Goal: Task Accomplishment & Management: Manage account settings

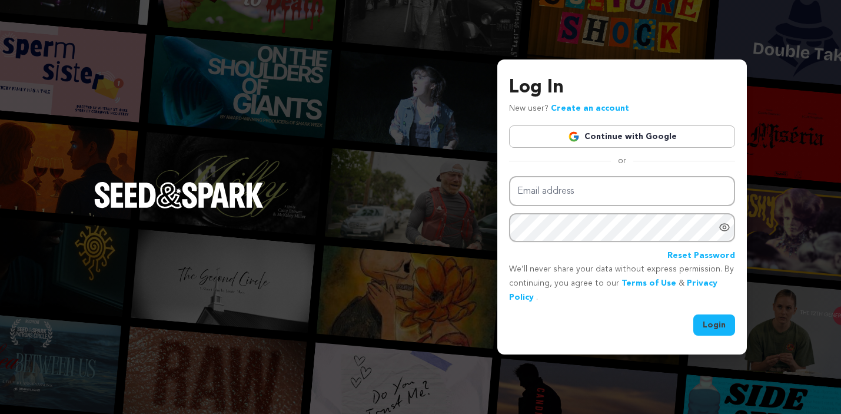
click at [642, 137] on link "Continue with Google" at bounding box center [622, 136] width 226 height 22
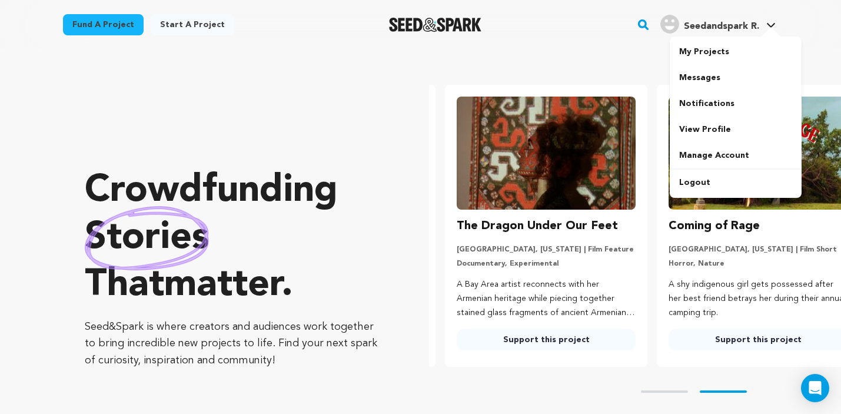
scroll to position [0, 221]
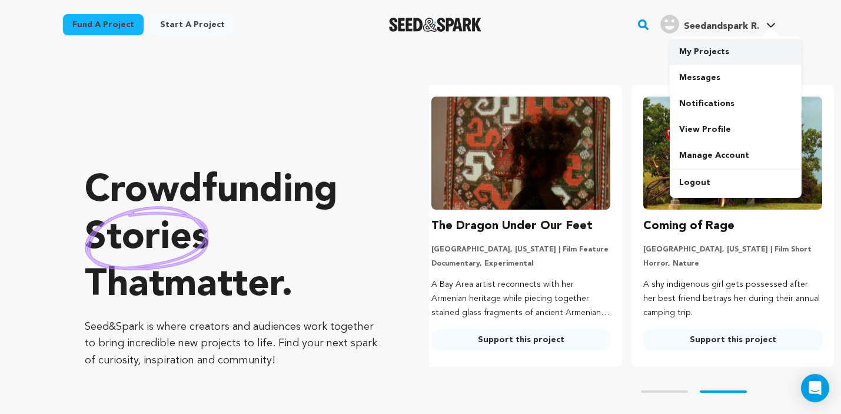
click at [706, 46] on link "My Projects" at bounding box center [735, 52] width 132 height 26
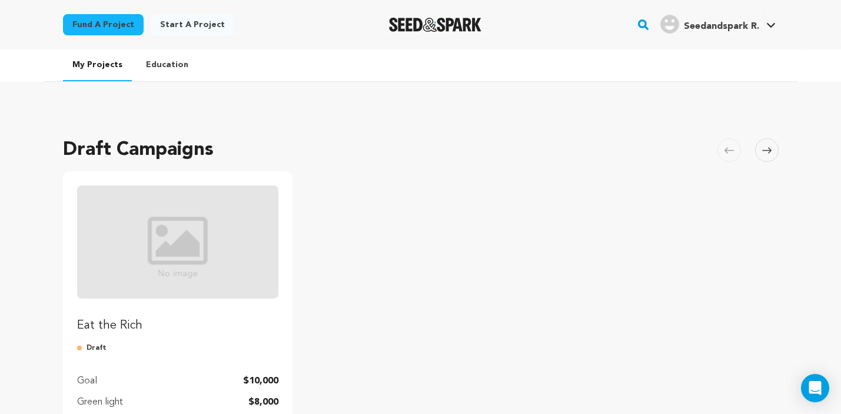
scroll to position [151, 0]
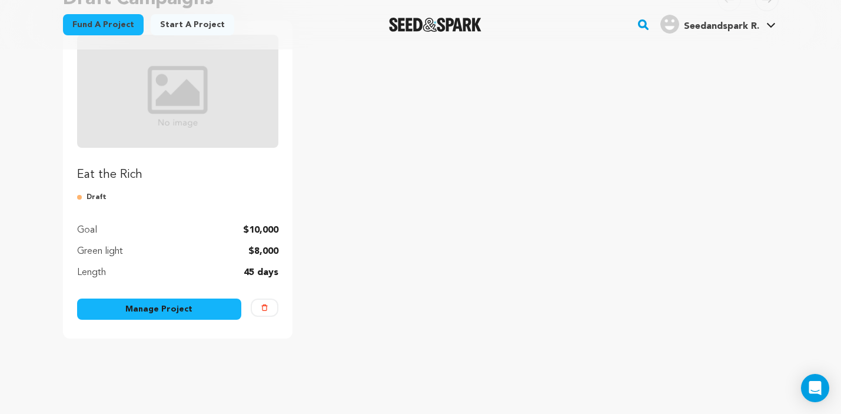
click at [188, 306] on link "Manage Project" at bounding box center [159, 308] width 165 height 21
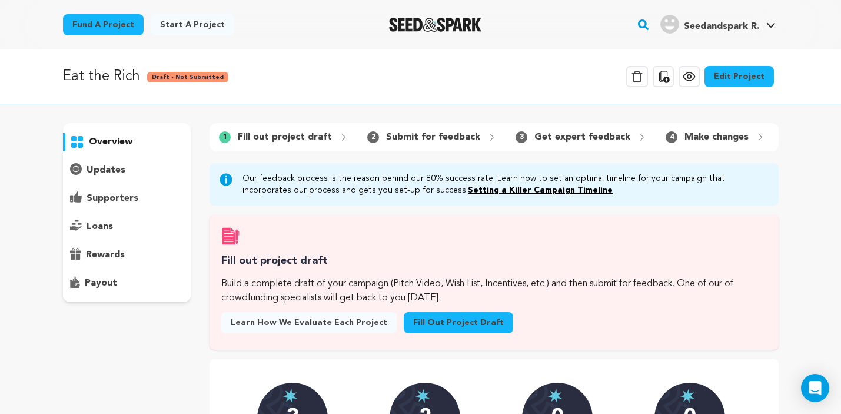
click at [732, 79] on link "Edit Project" at bounding box center [738, 76] width 69 height 21
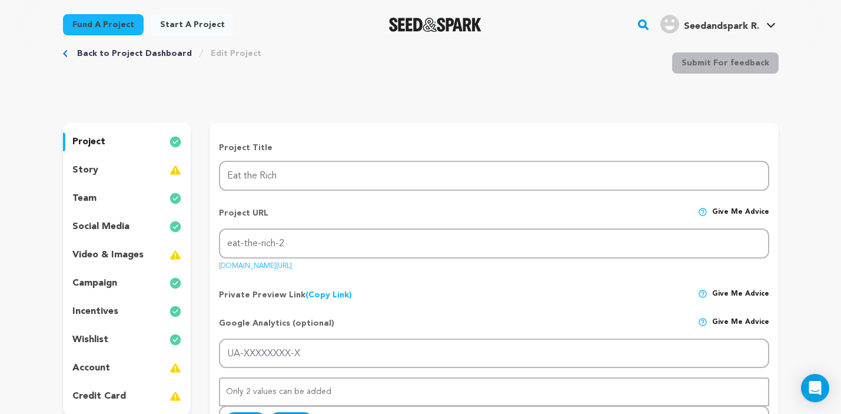
scroll to position [72, 0]
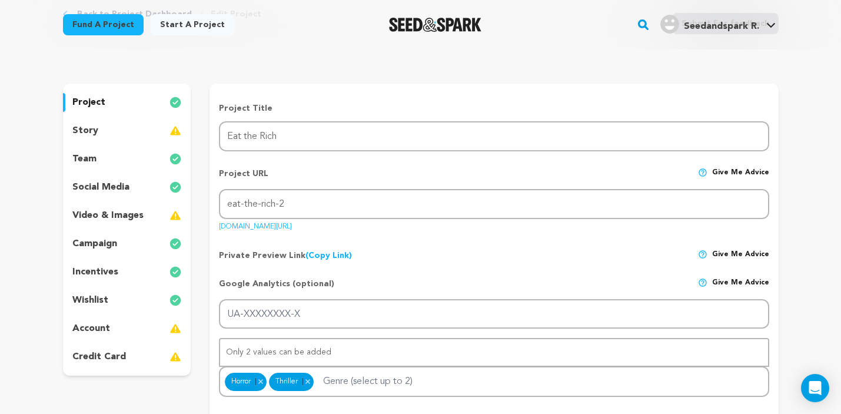
click at [95, 159] on div "team" at bounding box center [127, 158] width 128 height 19
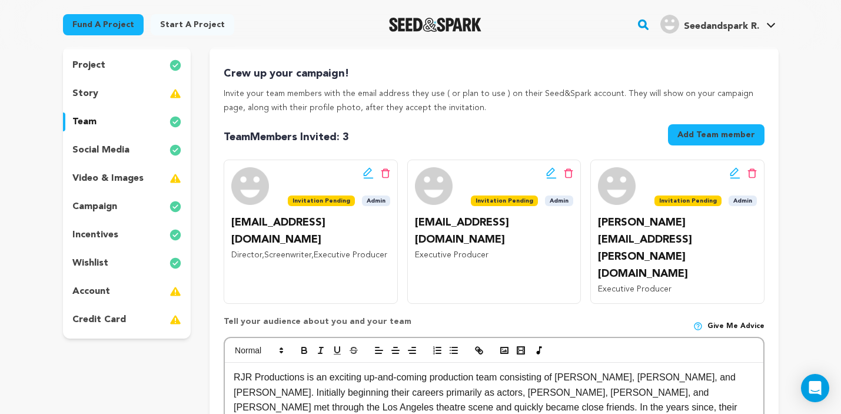
scroll to position [110, 0]
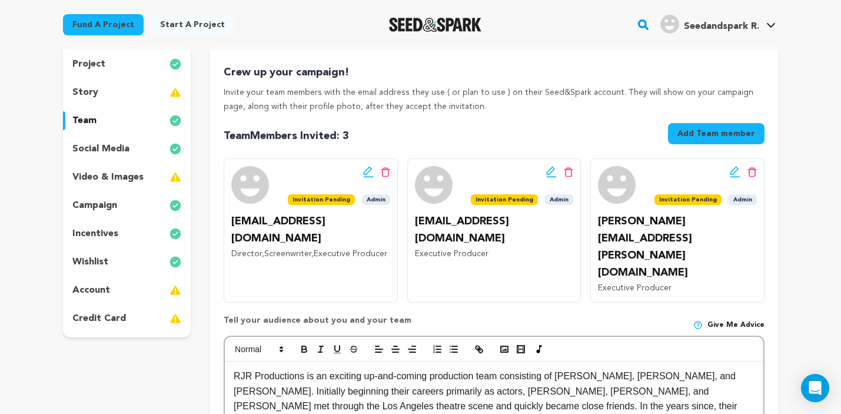
click at [700, 132] on button "Add Team member" at bounding box center [716, 133] width 96 height 21
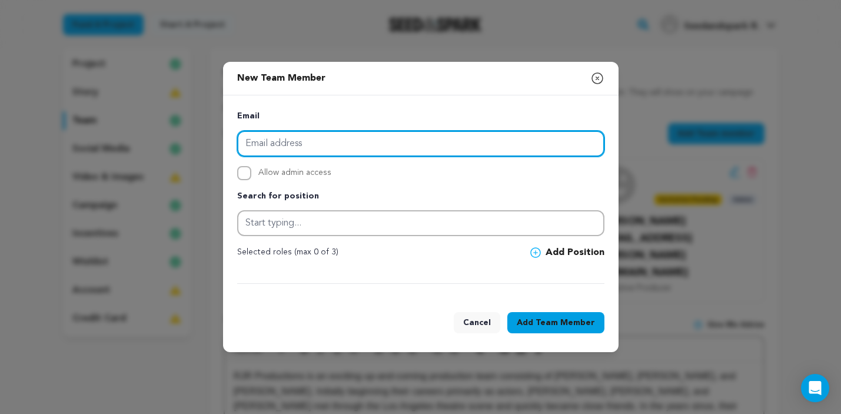
click at [376, 138] on input "email" at bounding box center [420, 144] width 367 height 26
paste input "melissacenter@gmail.com"
type input "melissacenter@gmail.com"
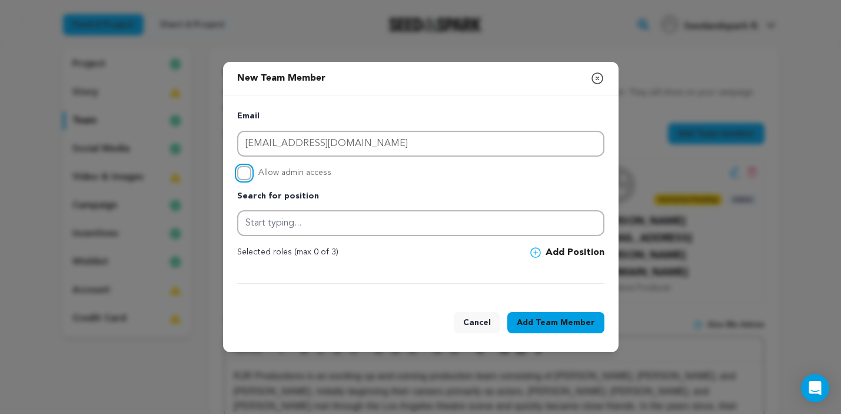
click at [244, 171] on input "Allow admin access" at bounding box center [244, 173] width 14 height 14
checkbox input "true"
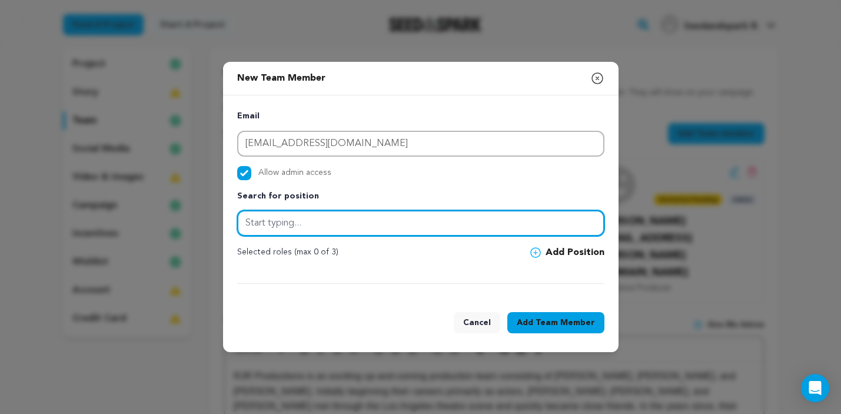
click at [284, 225] on input "text" at bounding box center [420, 223] width 367 height 26
type input "C"
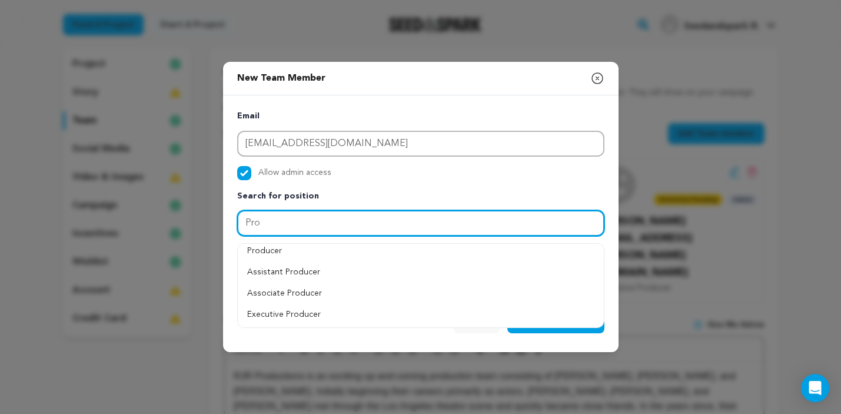
scroll to position [68, 0]
type input "P"
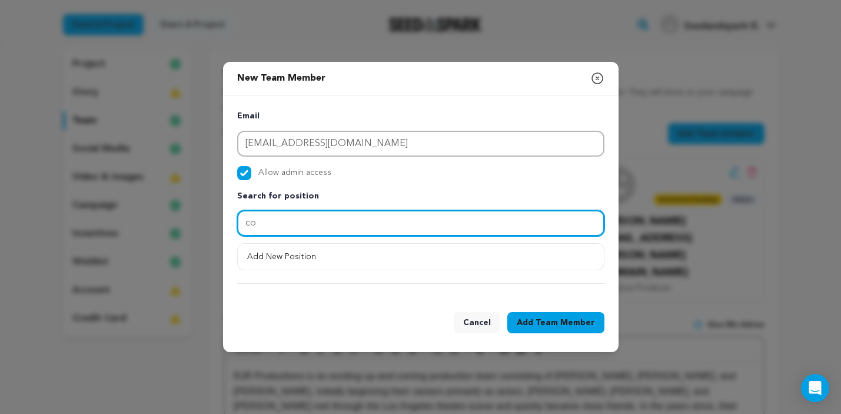
type input "c"
type input "A"
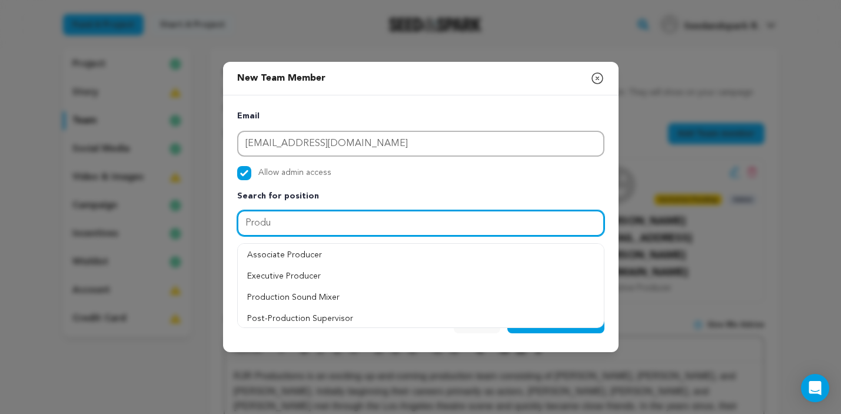
scroll to position [62, 0]
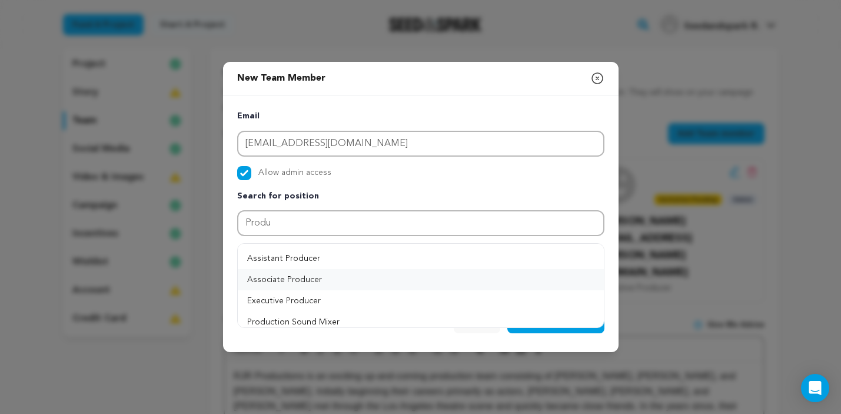
click at [294, 280] on button "Associate Producer" at bounding box center [421, 279] width 366 height 21
type input "Associate Producer"
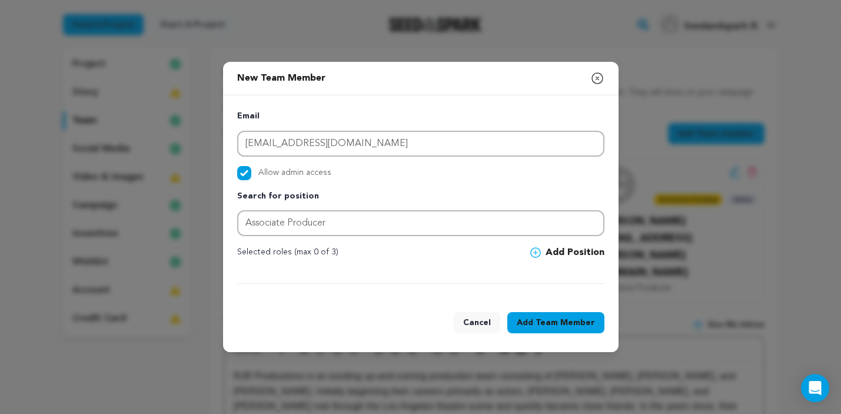
click at [562, 318] on span "Team Member" at bounding box center [564, 322] width 59 height 12
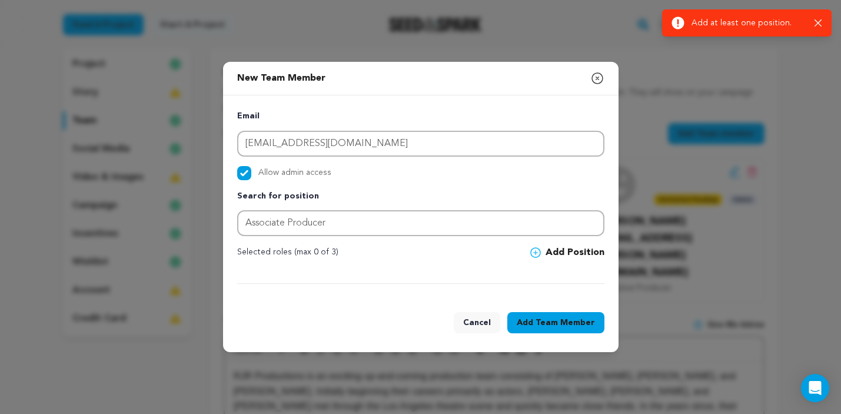
click at [565, 254] on button "Add Position" at bounding box center [567, 252] width 74 height 14
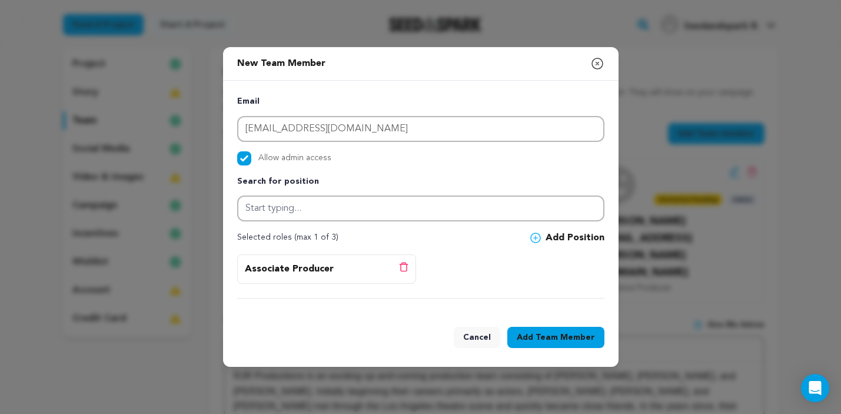
click at [564, 333] on span "Team Member" at bounding box center [564, 337] width 59 height 12
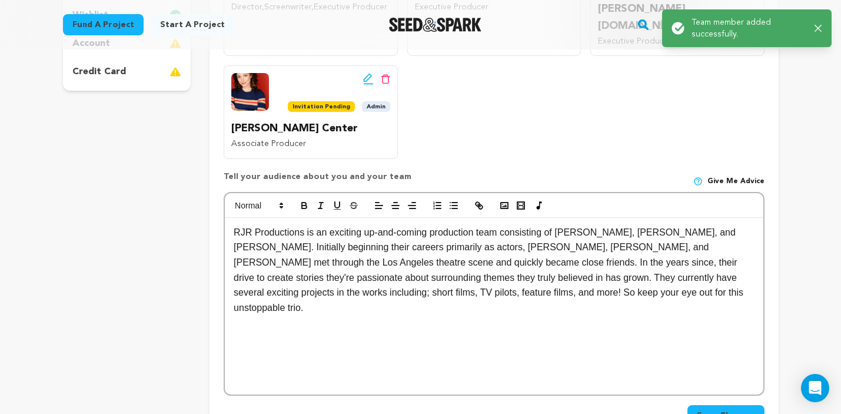
scroll to position [0, 0]
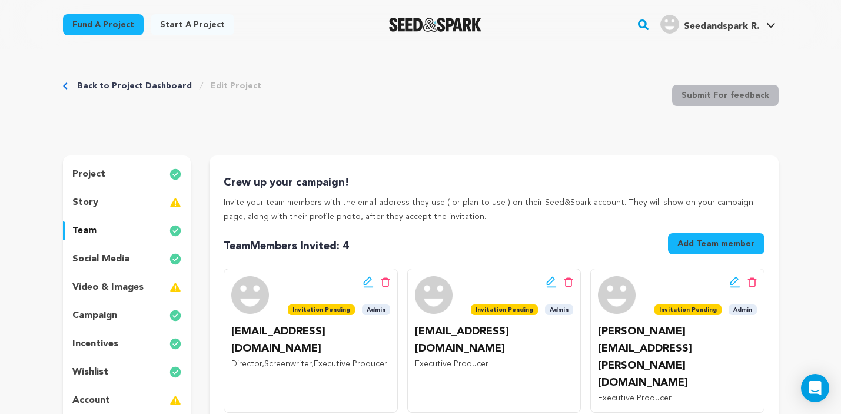
click at [101, 199] on div "story" at bounding box center [127, 202] width 128 height 19
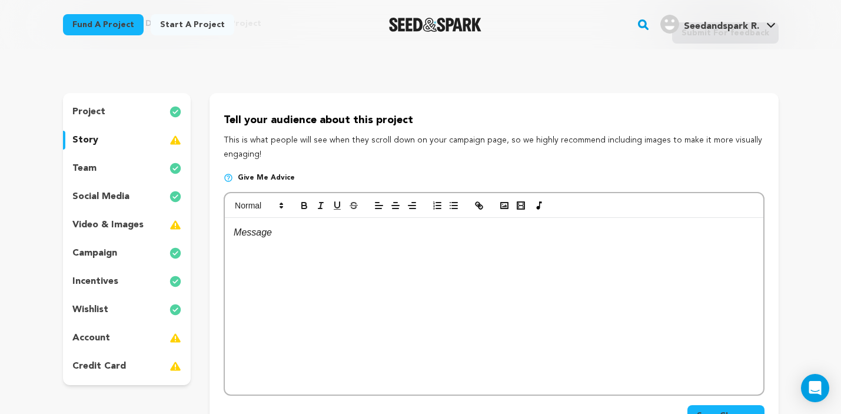
scroll to position [68, 0]
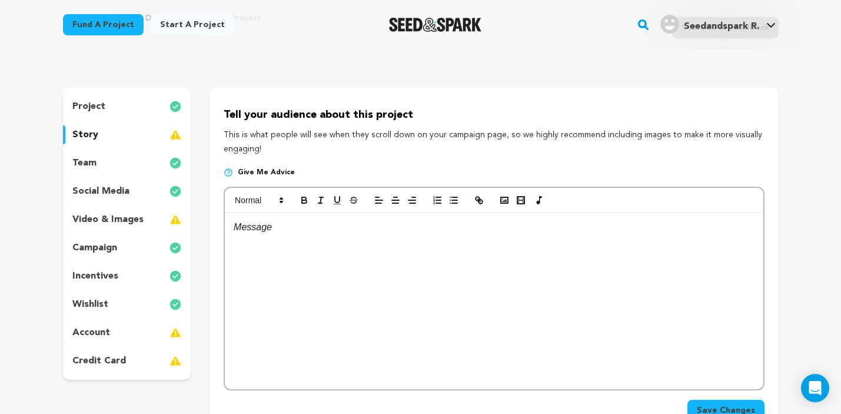
click at [103, 187] on p "social media" at bounding box center [100, 191] width 57 height 14
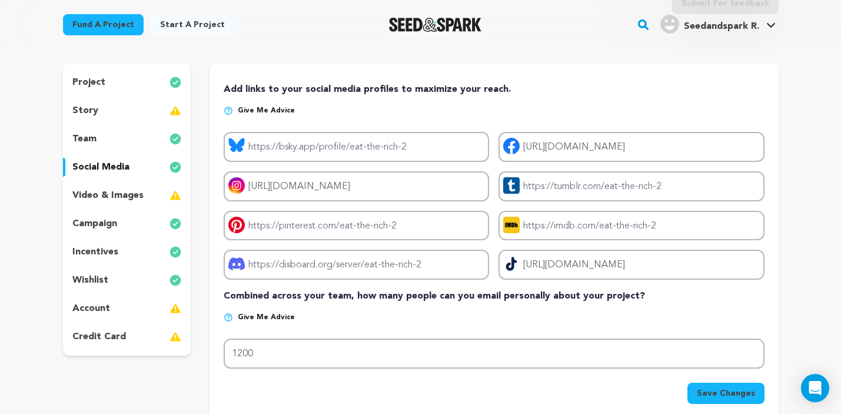
scroll to position [93, 0]
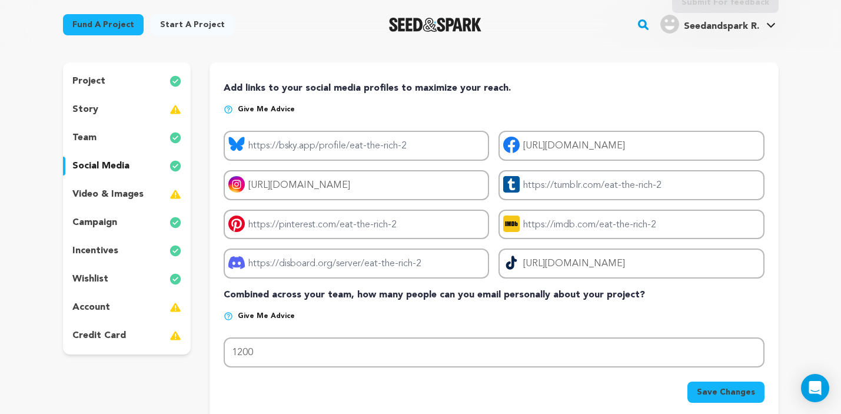
click at [109, 222] on p "campaign" at bounding box center [94, 222] width 45 height 14
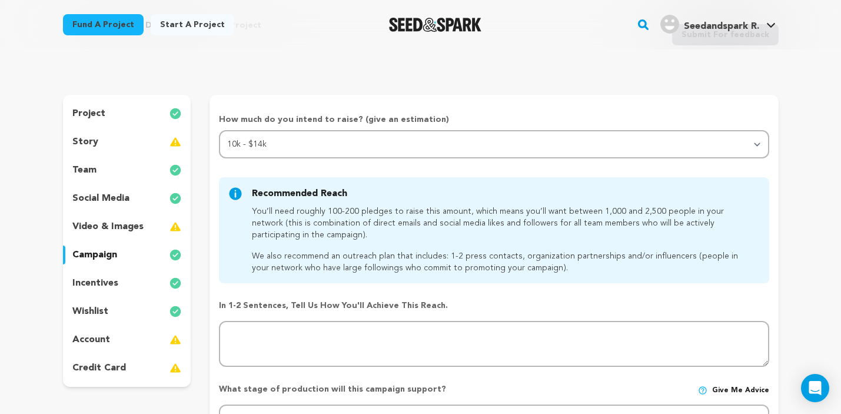
scroll to position [58, 0]
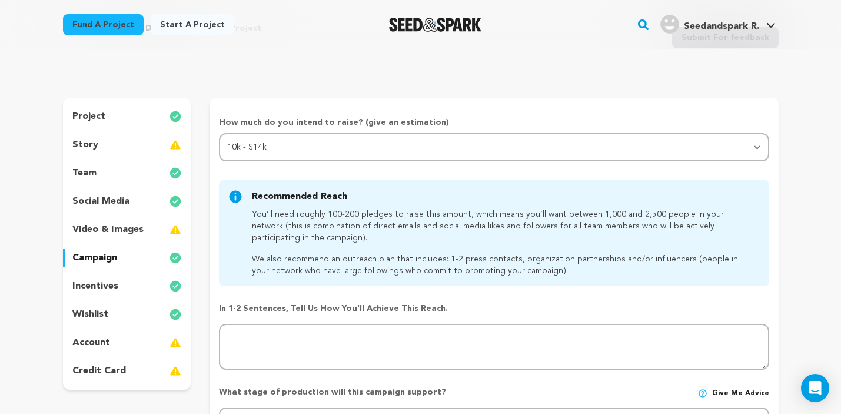
scroll to position [58, 0]
